Goal: Complete application form

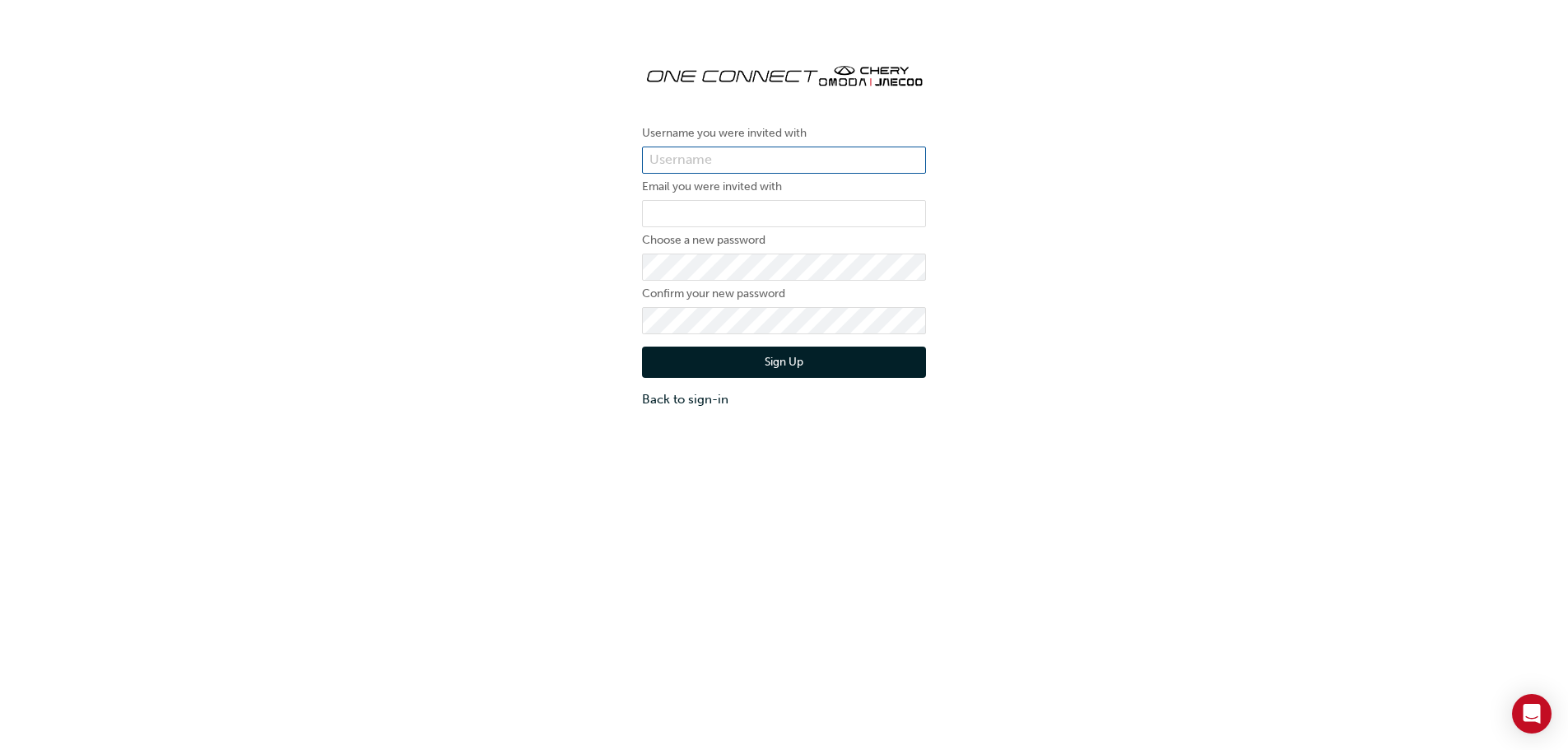
click at [715, 160] on input "text" at bounding box center [784, 160] width 284 height 28
click at [688, 221] on input "email" at bounding box center [784, 214] width 284 height 28
type input "[EMAIL_ADDRESS][DOMAIN_NAME]"
click at [699, 158] on input "text" at bounding box center [784, 160] width 284 height 28
click at [691, 145] on form "Username you were invited with Email you were invited with [EMAIL_ADDRESS][DOMA…" at bounding box center [784, 266] width 284 height 285
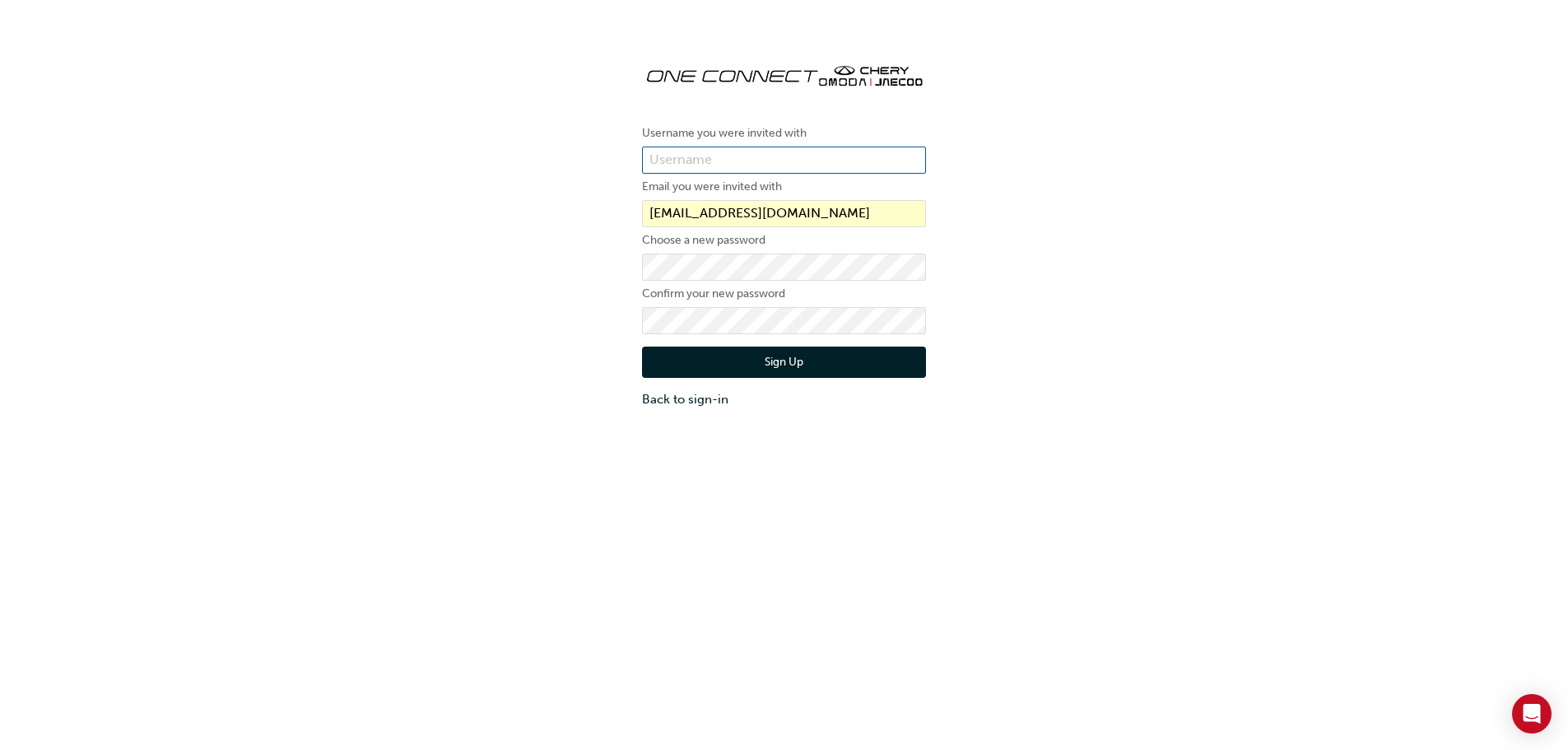
click at [687, 161] on input "text" at bounding box center [784, 160] width 284 height 28
type input "bfiorini"
click at [785, 368] on button "Sign Up" at bounding box center [784, 363] width 284 height 32
